Goal: Task Accomplishment & Management: Use online tool/utility

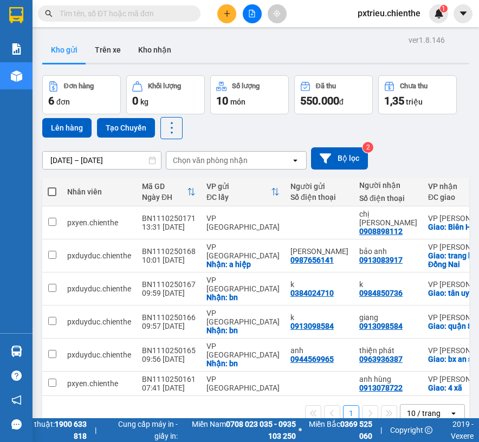
click at [66, 15] on input "text" at bounding box center [124, 14] width 128 height 12
click at [89, 18] on input "text" at bounding box center [124, 14] width 128 height 12
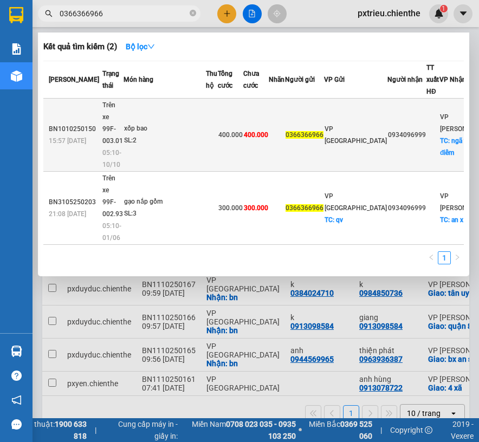
type input "0366366966"
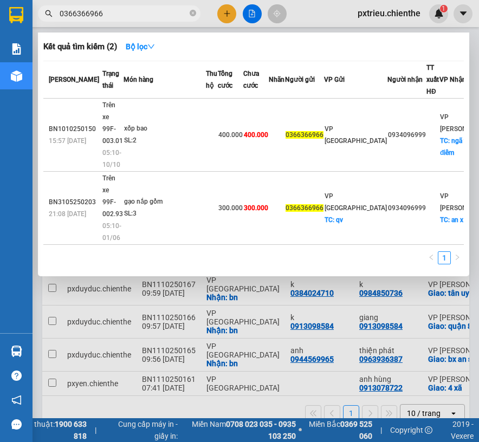
click at [182, 148] on td "xốp bao SL: 2" at bounding box center [164, 135] width 82 height 73
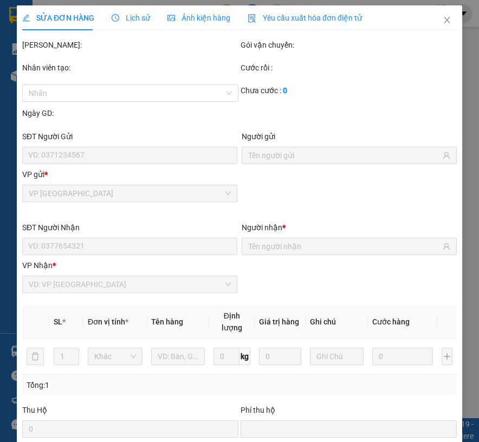
type input "0366366966"
type input "0934096999"
type input "0"
type input "400.000"
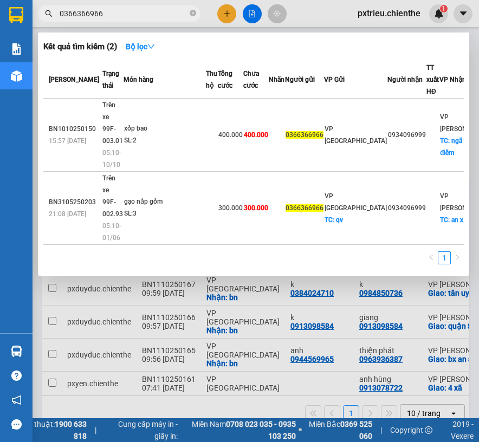
click at [120, 9] on input "0366366966" at bounding box center [124, 14] width 128 height 12
